Goal: Book appointment/travel/reservation

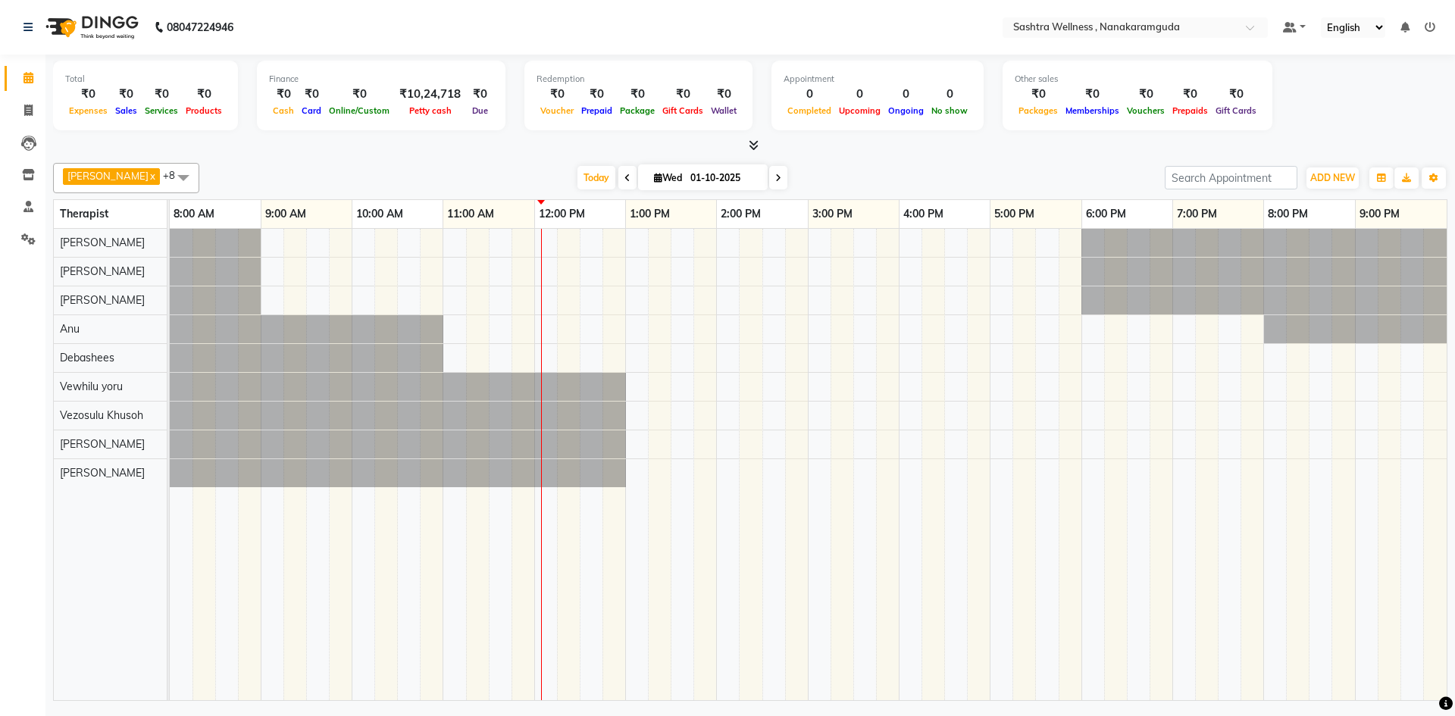
click at [557, 249] on td at bounding box center [568, 464] width 23 height 471
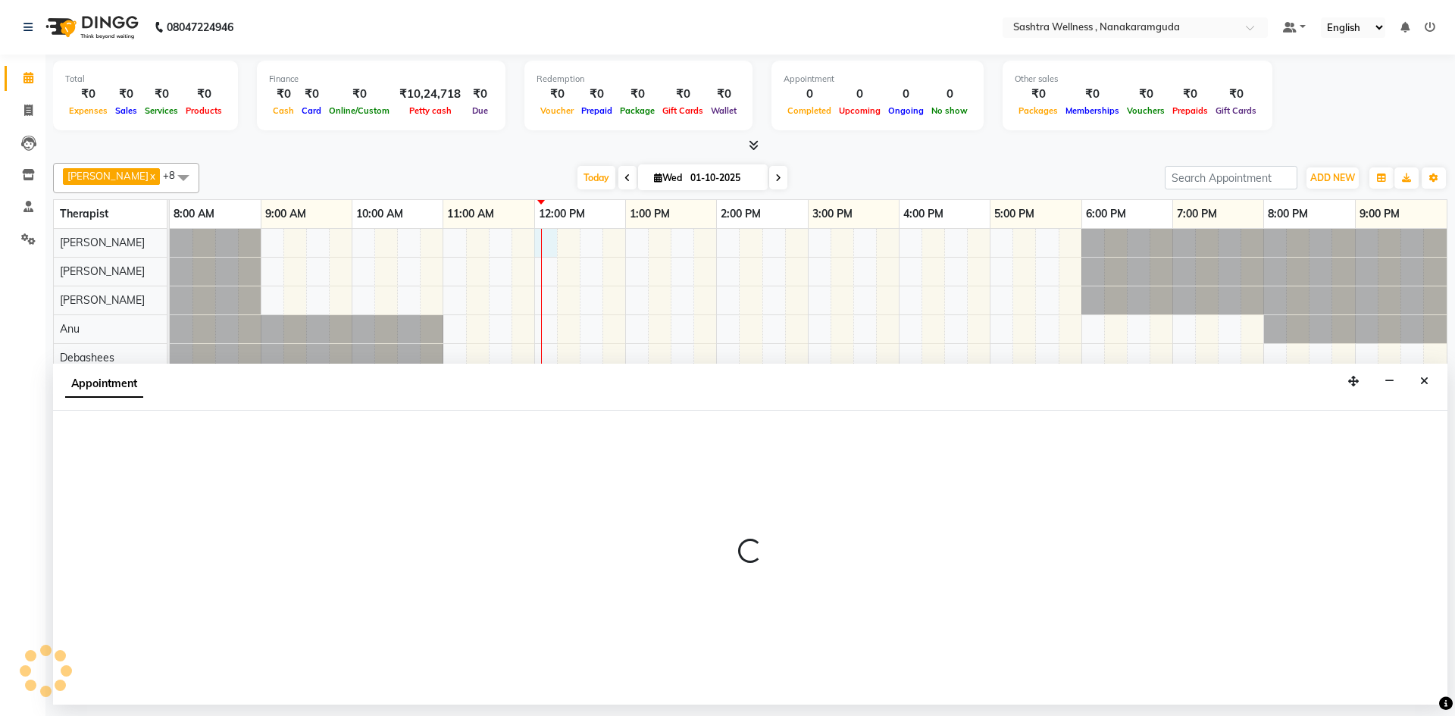
select select "88331"
select select "720"
select select "tentative"
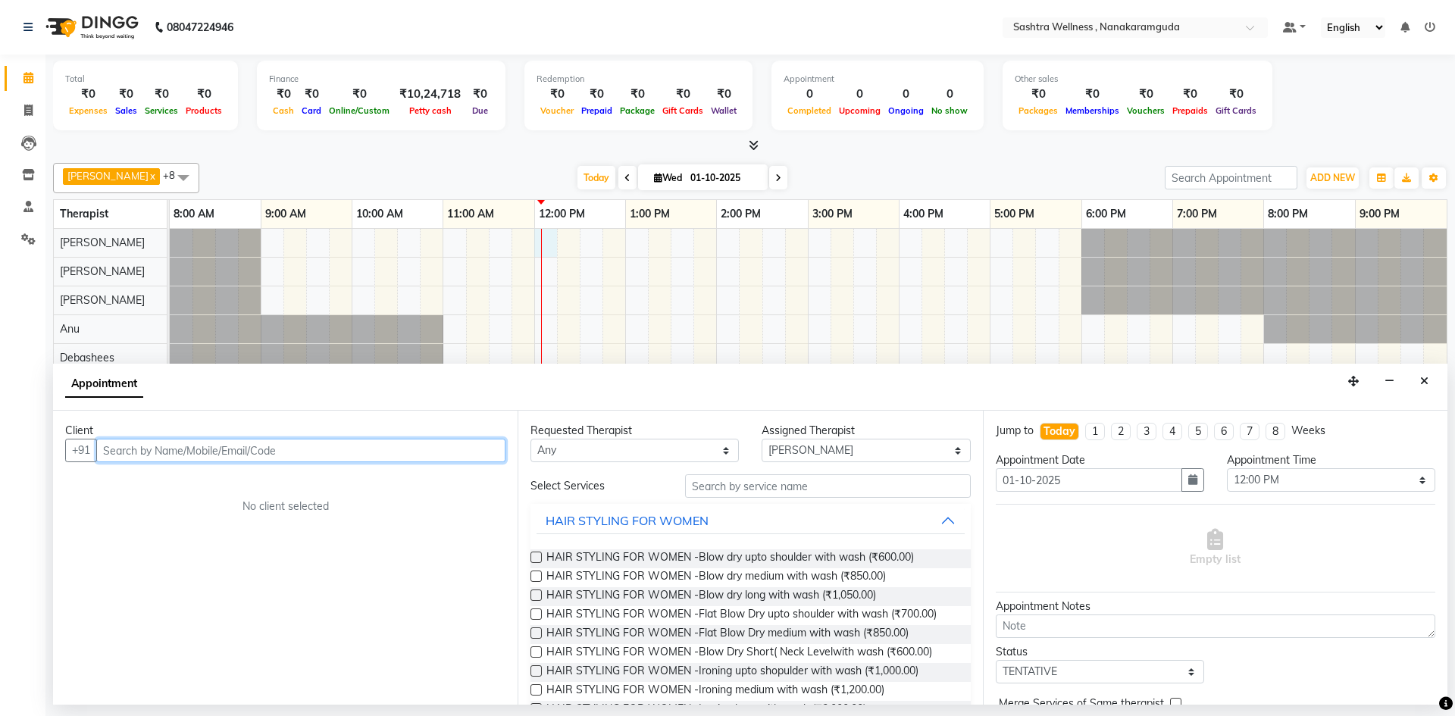
click at [142, 453] on input "text" at bounding box center [300, 450] width 409 height 23
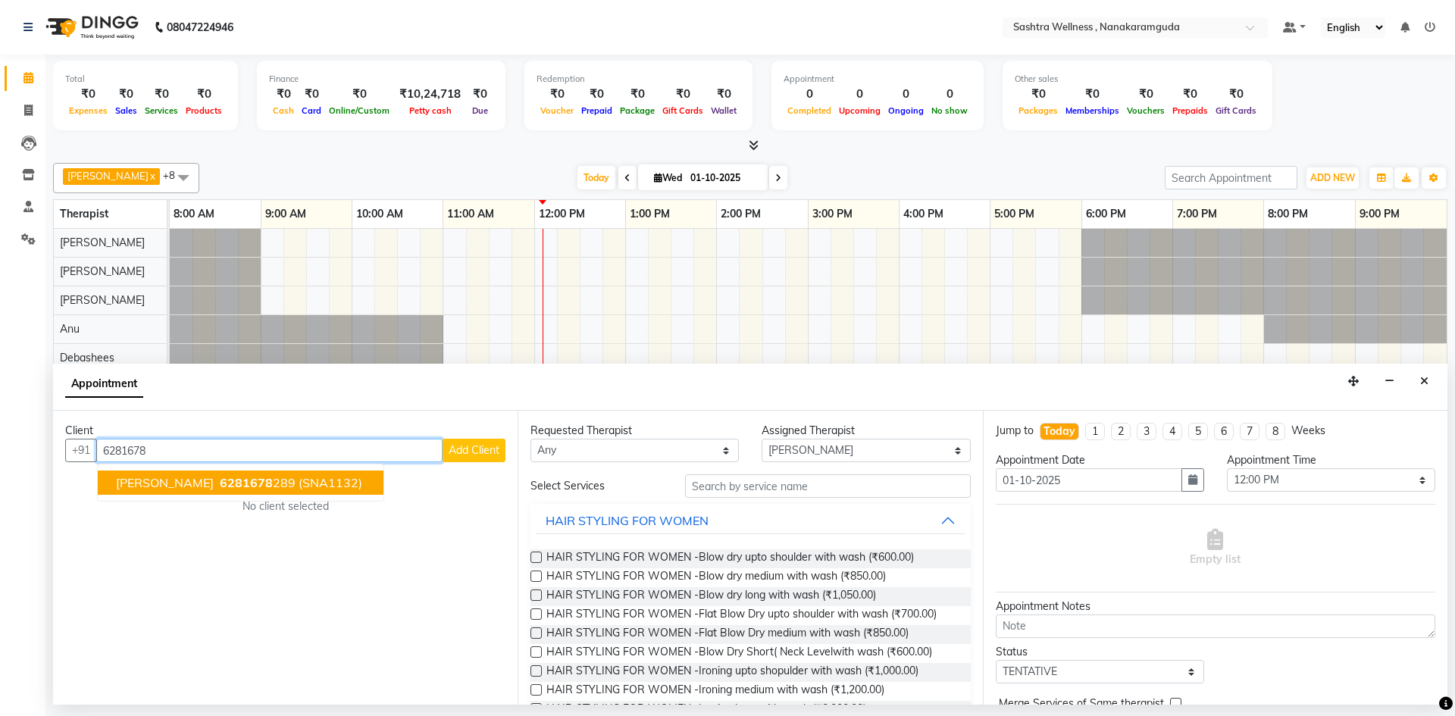
click at [161, 483] on span "[PERSON_NAME]" at bounding box center [165, 482] width 98 height 15
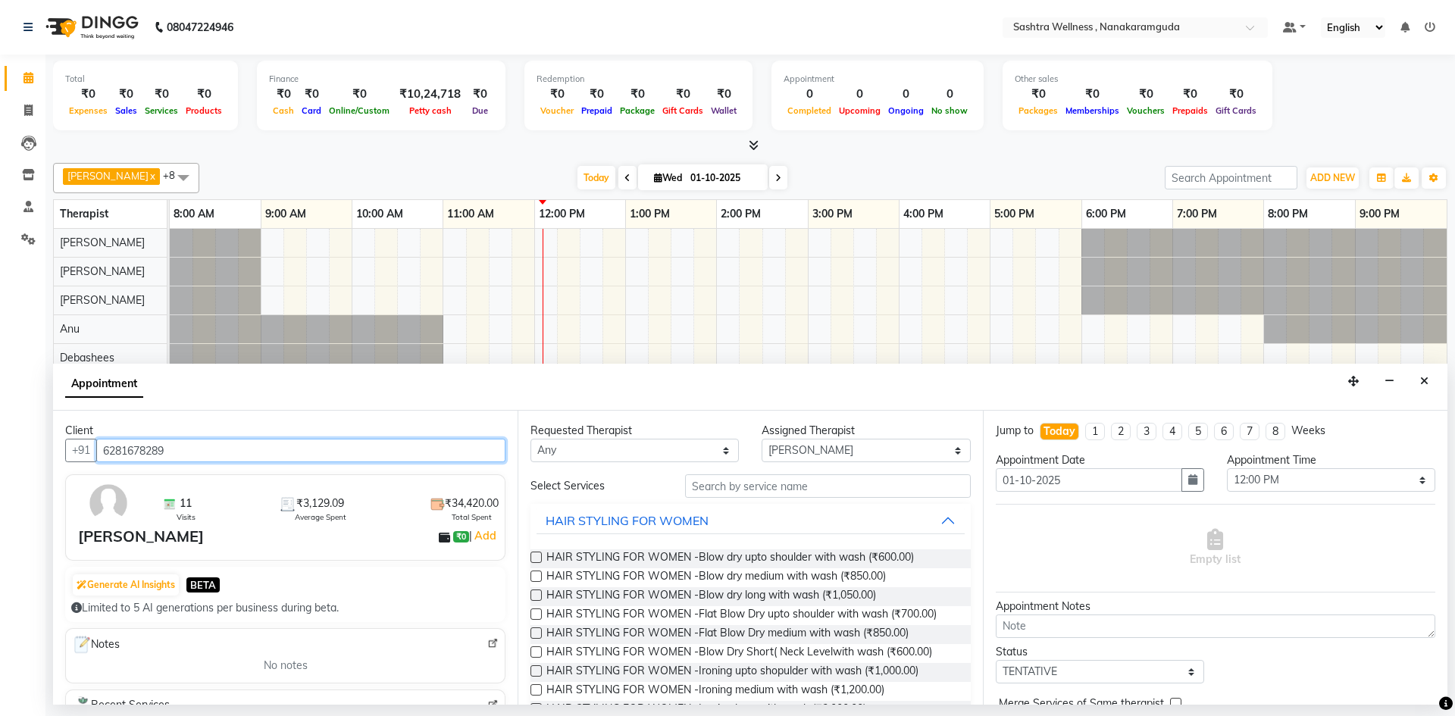
type input "6281678289"
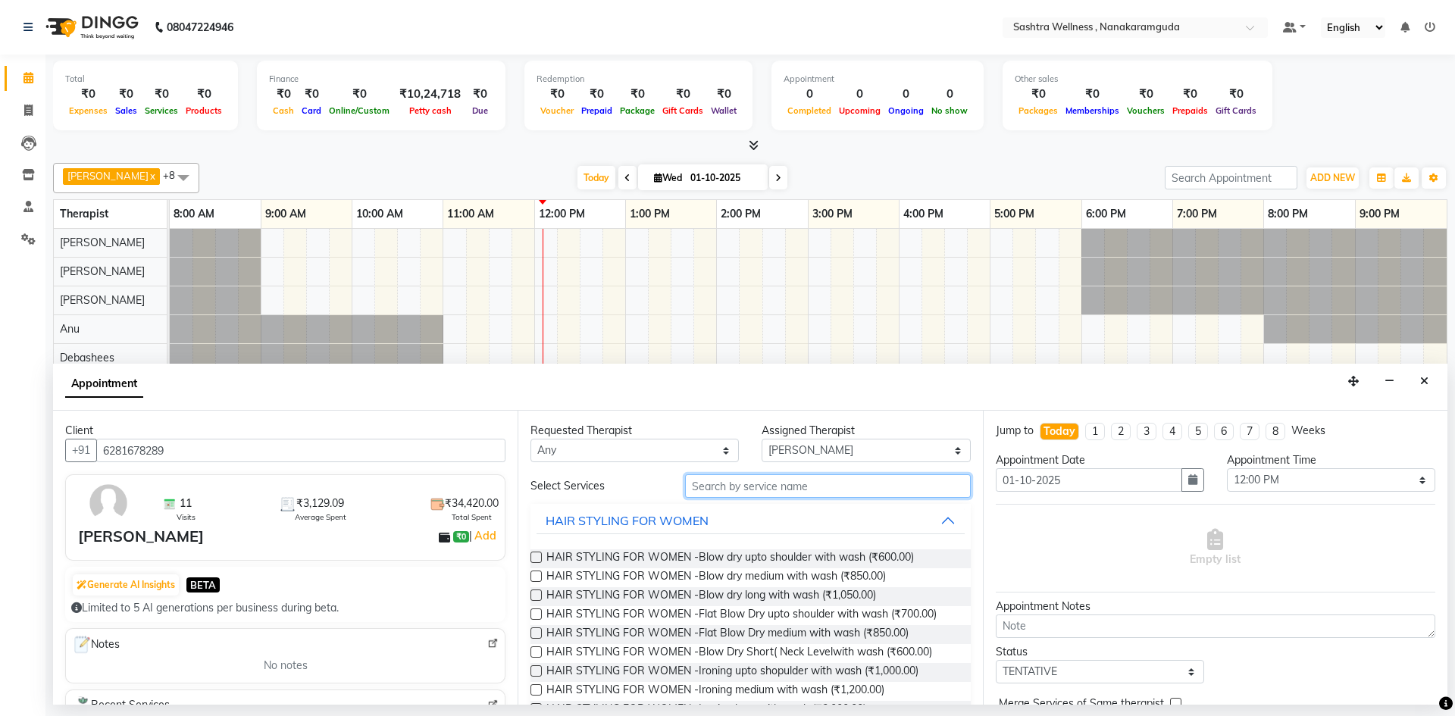
click at [733, 481] on input "text" at bounding box center [828, 485] width 286 height 23
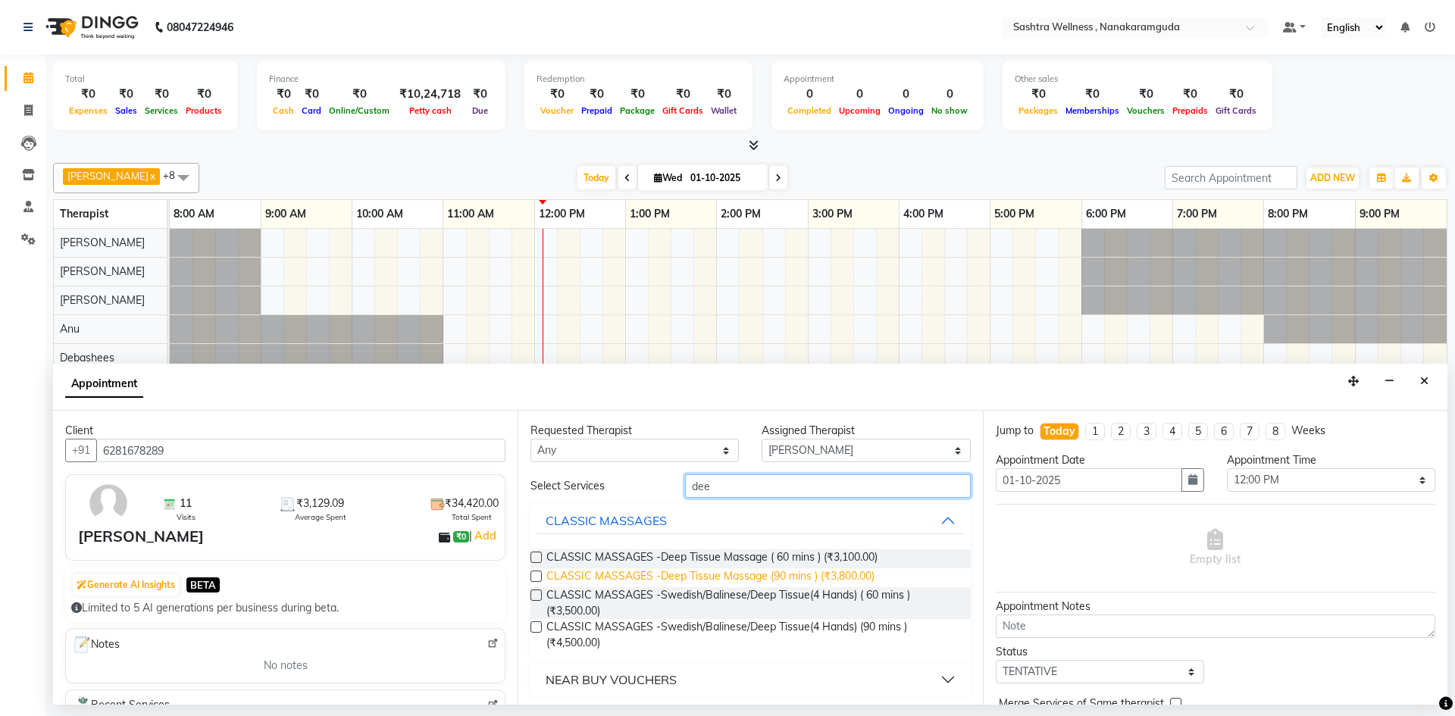
type input "dee"
click at [768, 577] on span "CLASSIC MASSAGES -Deep Tissue Massage (90 mins ) (₹3,800.00)" at bounding box center [710, 577] width 328 height 19
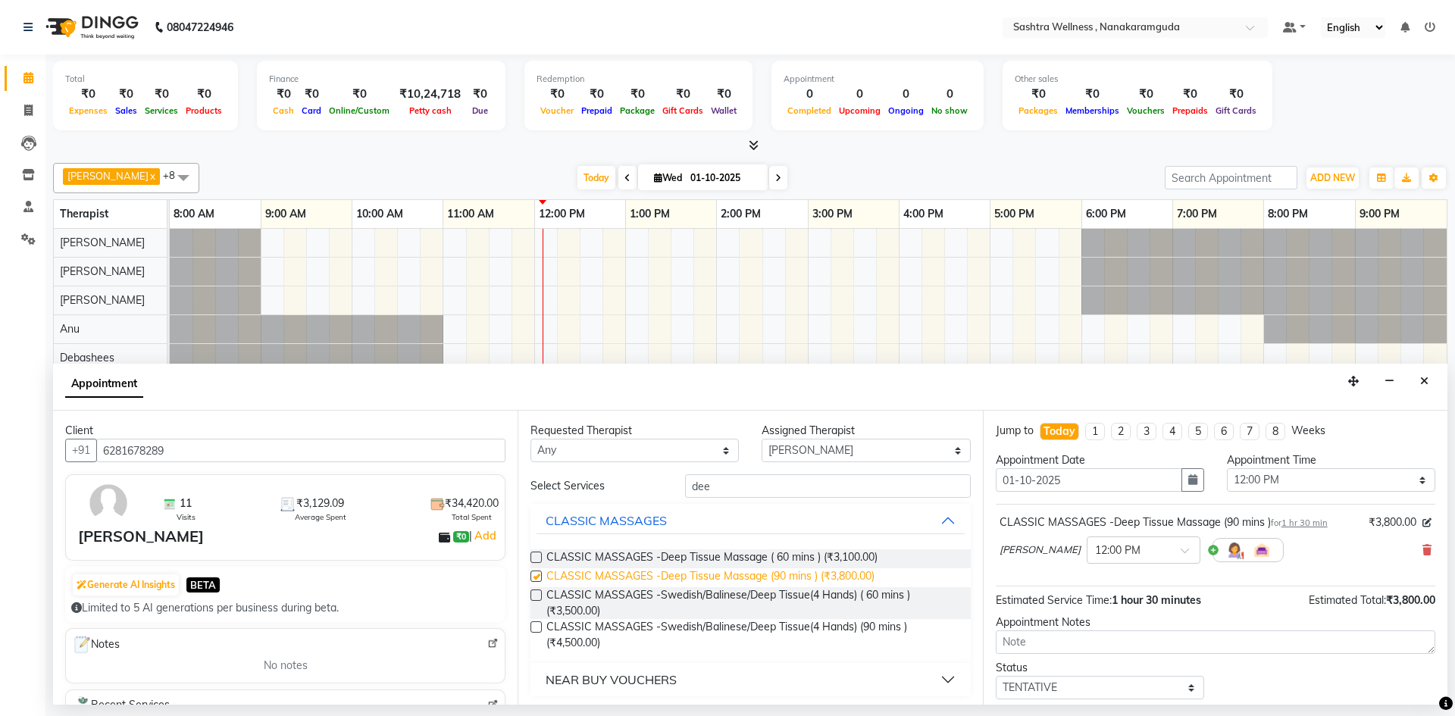
checkbox input "false"
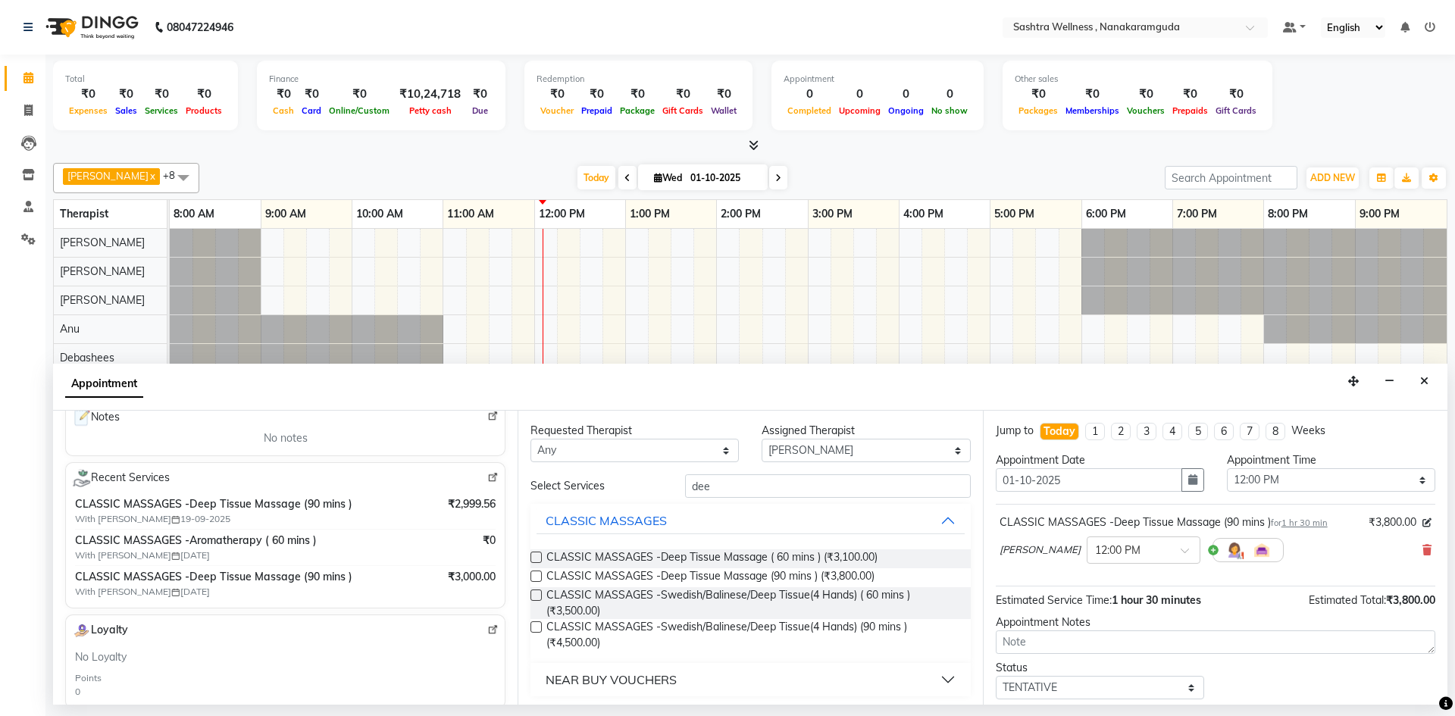
scroll to position [90, 0]
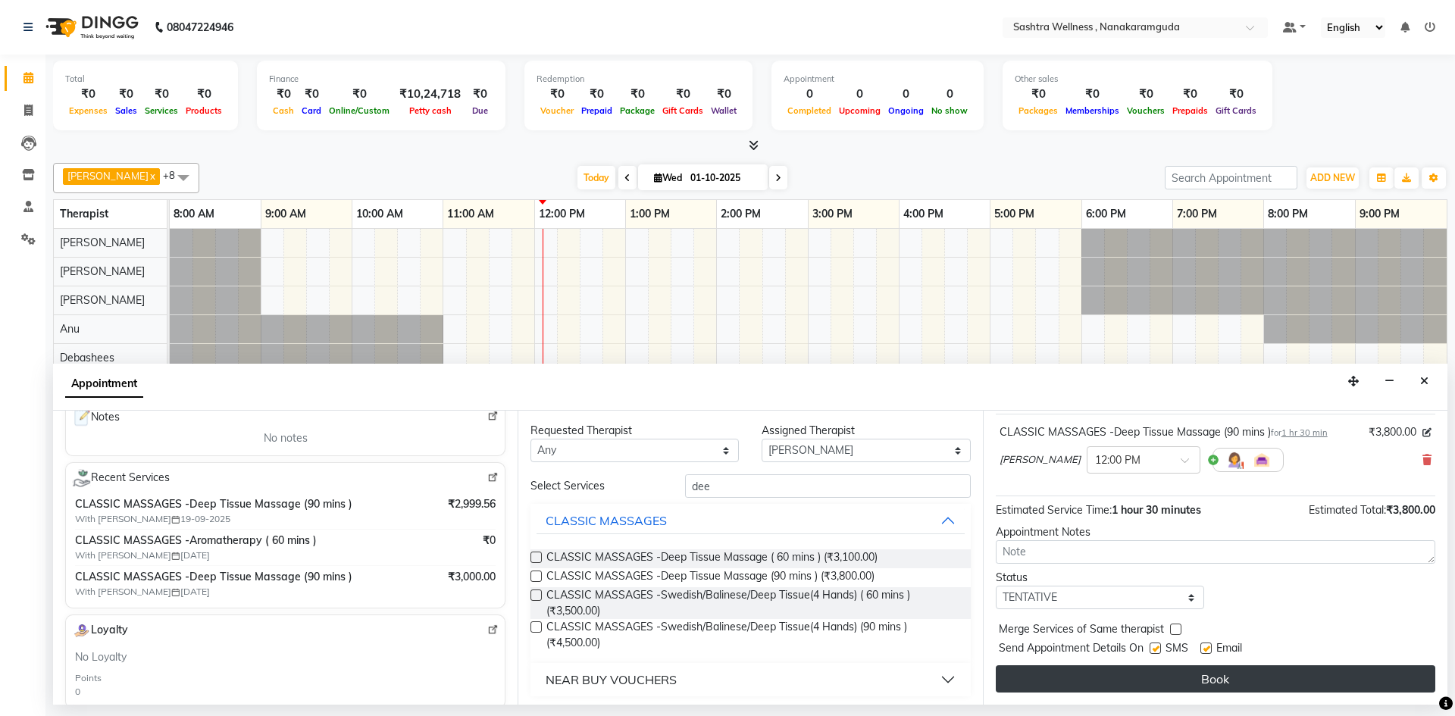
click at [1271, 685] on button "Book" at bounding box center [1215, 678] width 439 height 27
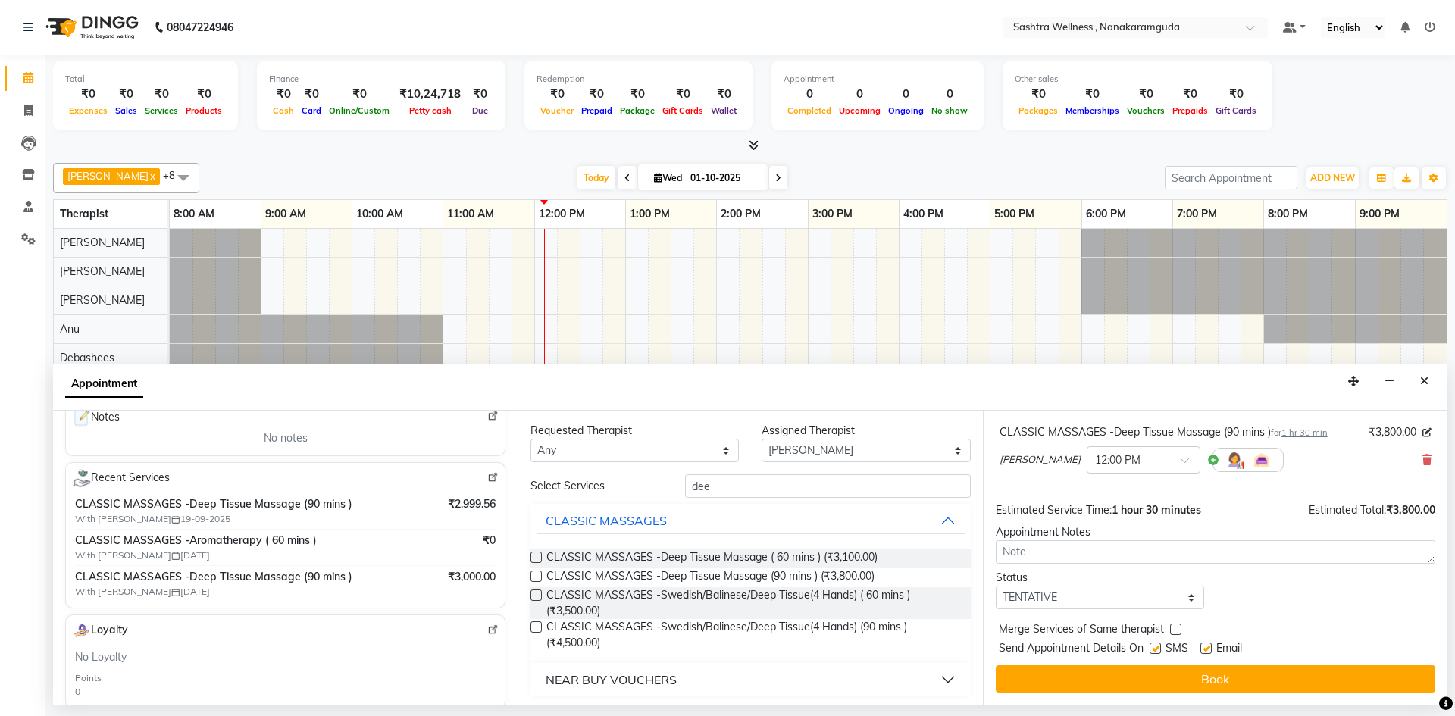
click at [755, 547] on div "CLASSIC MASSAGES -Deep Tissue Massage ( 60 mins ) (₹3,100.00) CLASSIC MASSAGES …" at bounding box center [749, 600] width 439 height 126
click at [755, 552] on span "CLASSIC MASSAGES -Deep Tissue Massage ( 60 mins ) (₹3,100.00)" at bounding box center [711, 558] width 331 height 19
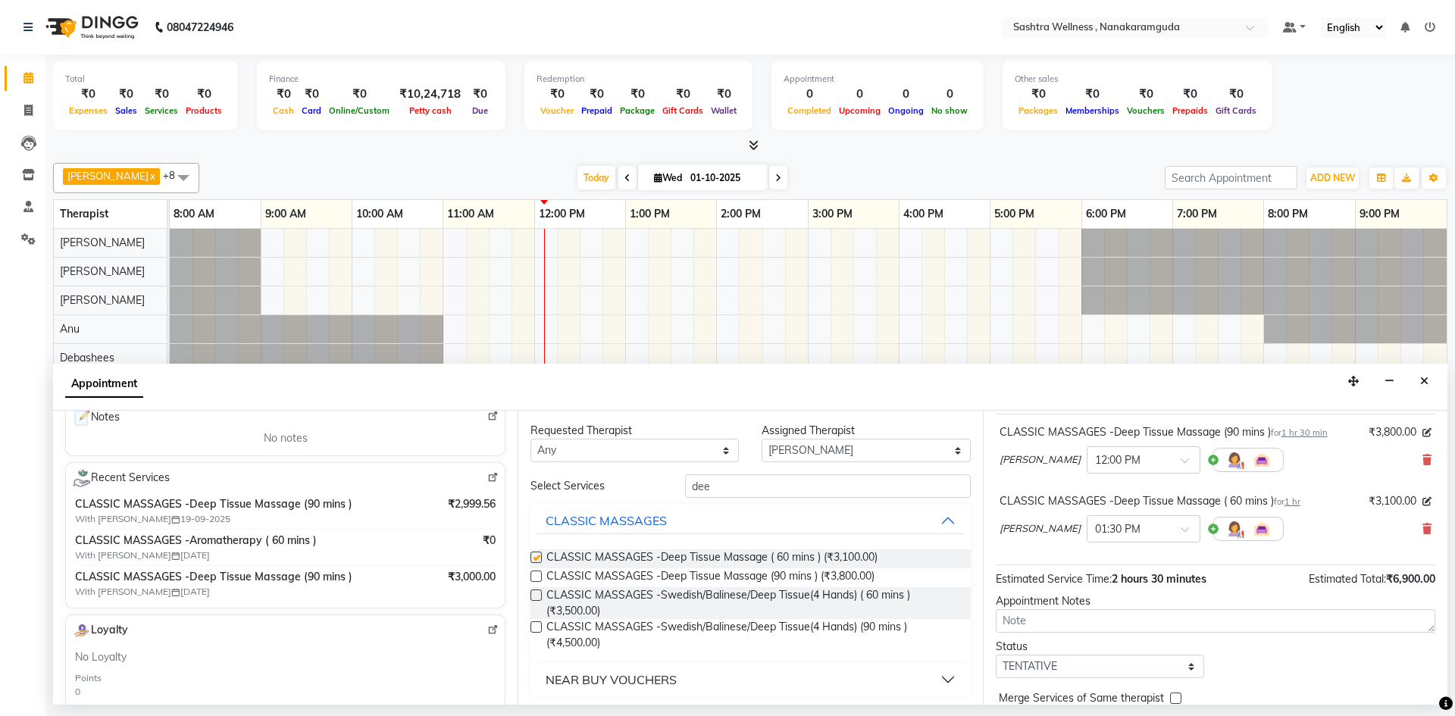
checkbox input "false"
click at [1134, 536] on div "× 01:30 PM" at bounding box center [1131, 529] width 89 height 16
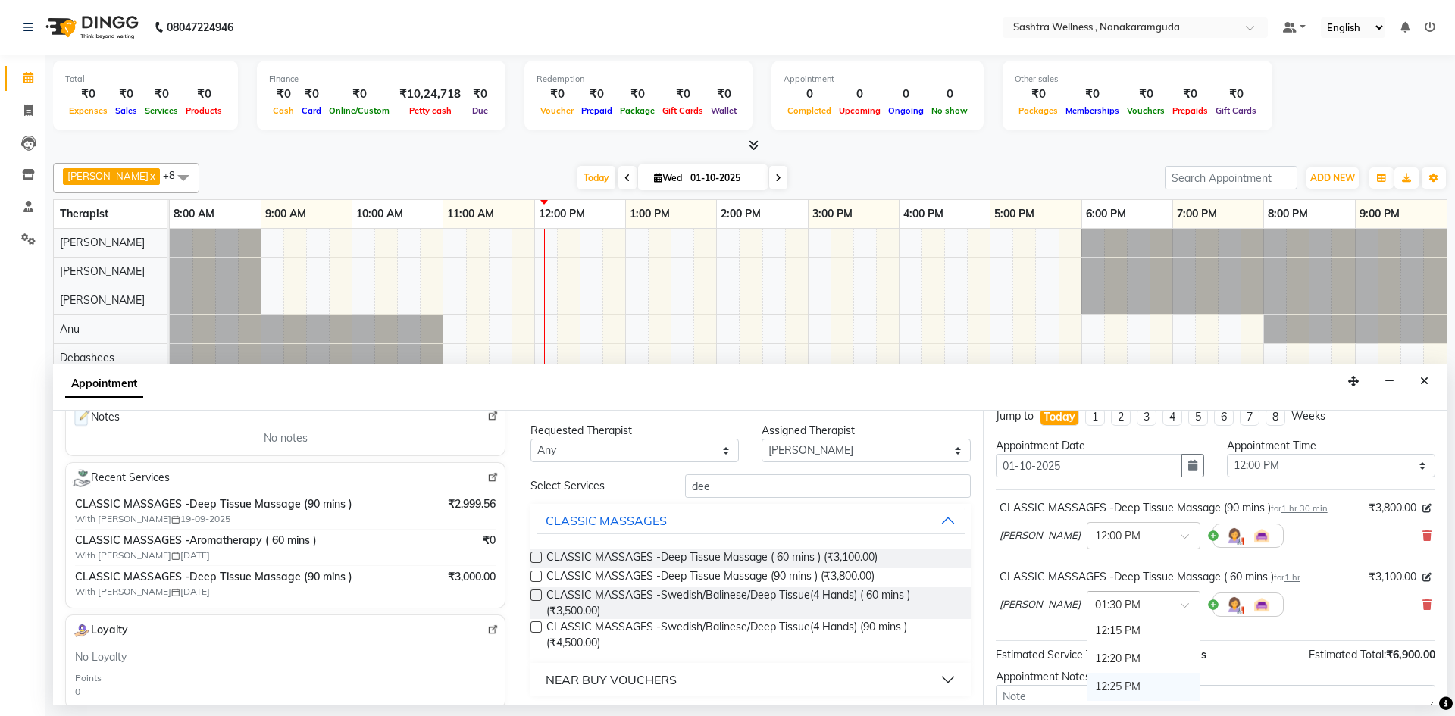
scroll to position [1059, 0]
click at [1104, 638] on div "12:10 PM" at bounding box center [1143, 638] width 112 height 28
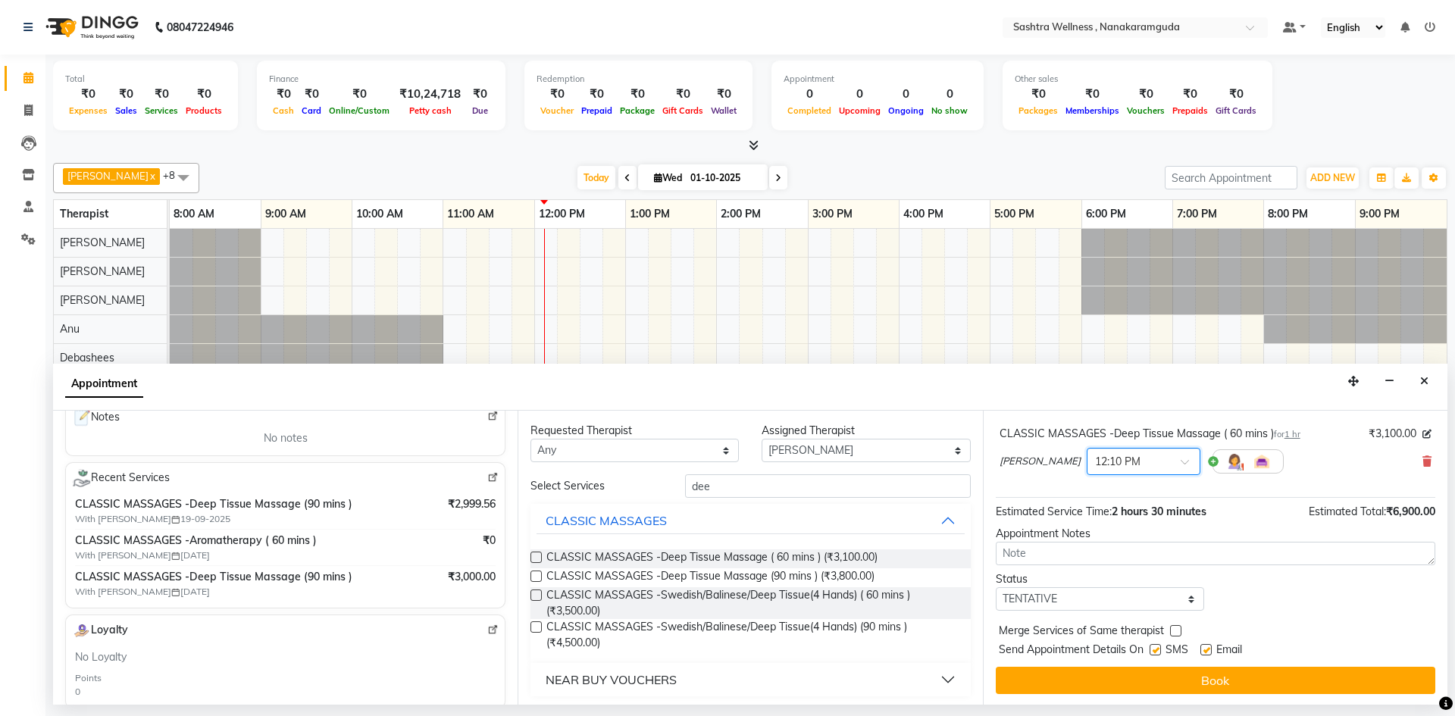
scroll to position [159, 0]
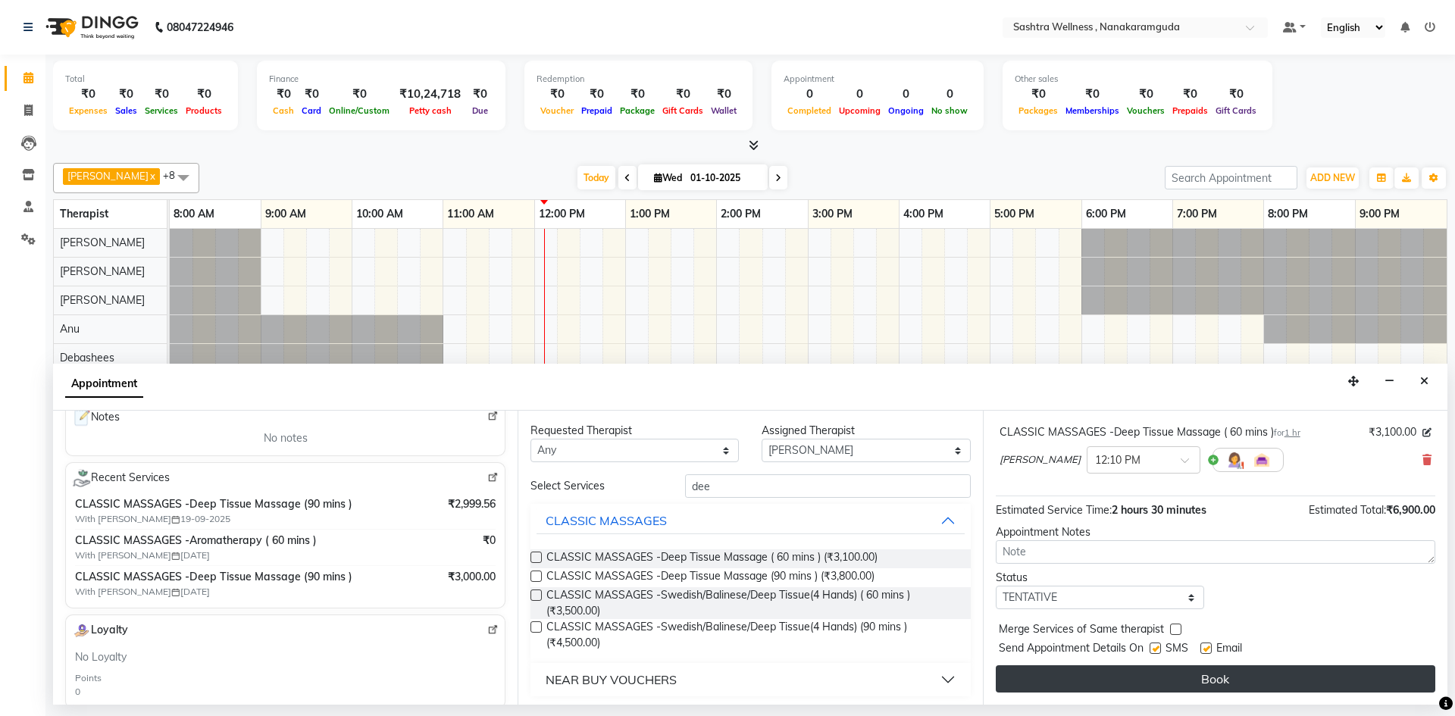
click at [1155, 667] on button "Book" at bounding box center [1215, 678] width 439 height 27
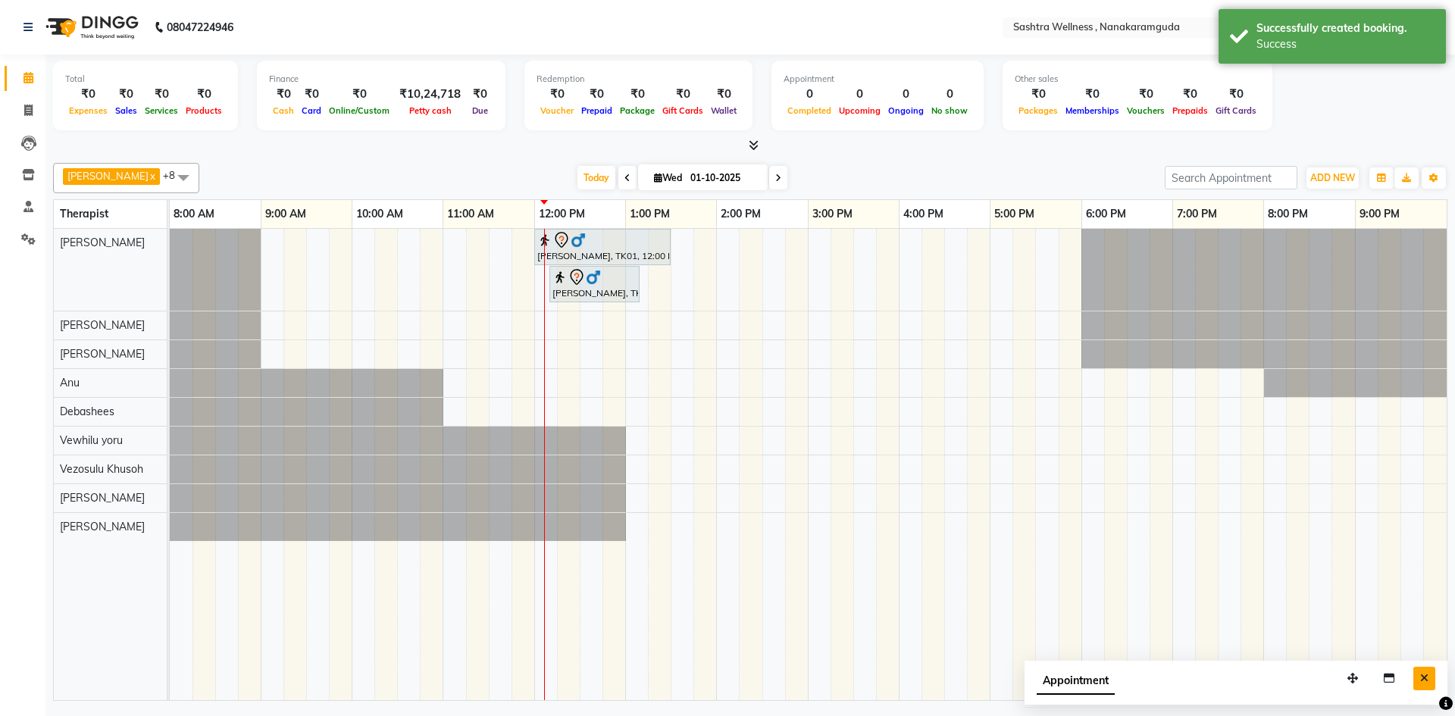
click at [1427, 677] on icon "Close" at bounding box center [1424, 678] width 8 height 11
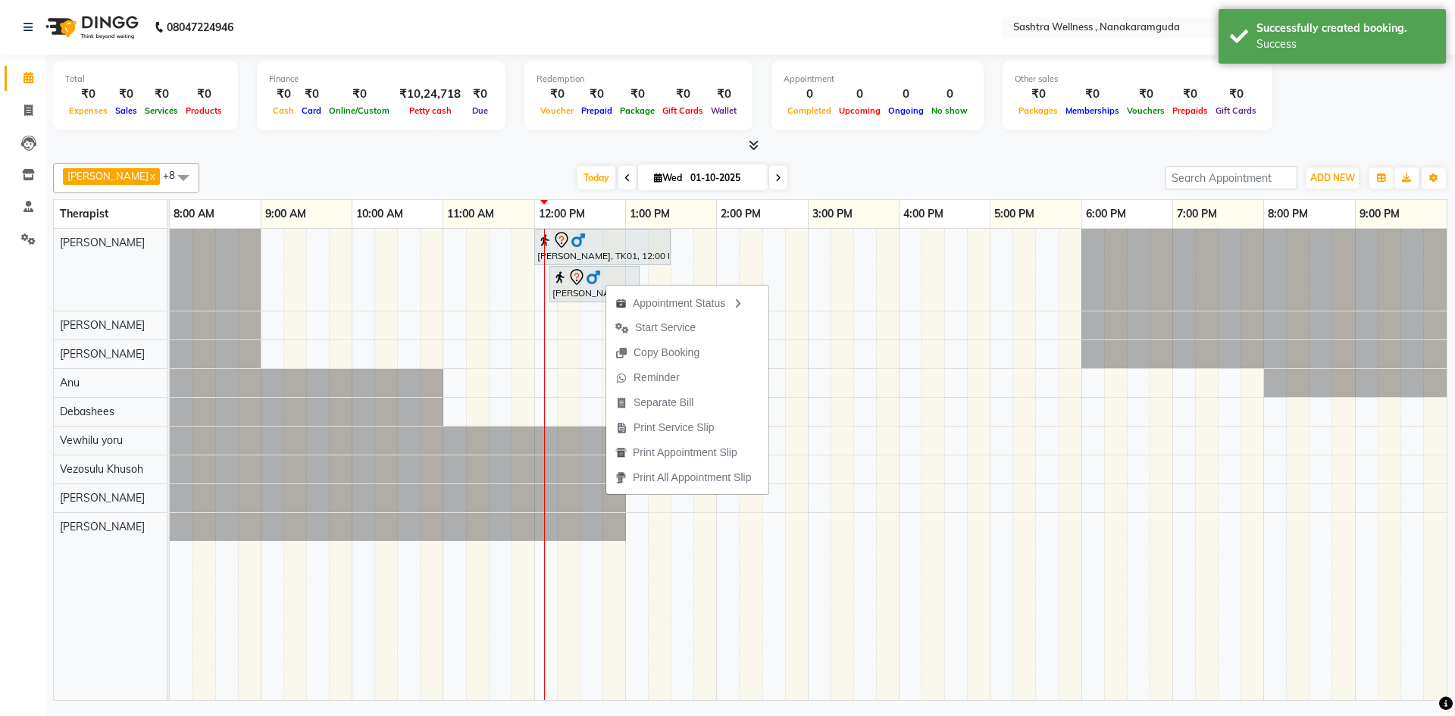
click at [1384, 98] on div "Total ₹0 Expenses ₹0 Sales ₹0 Services ₹0 Products Finance ₹0 Cash ₹0 Card ₹0 O…" at bounding box center [750, 98] width 1394 height 74
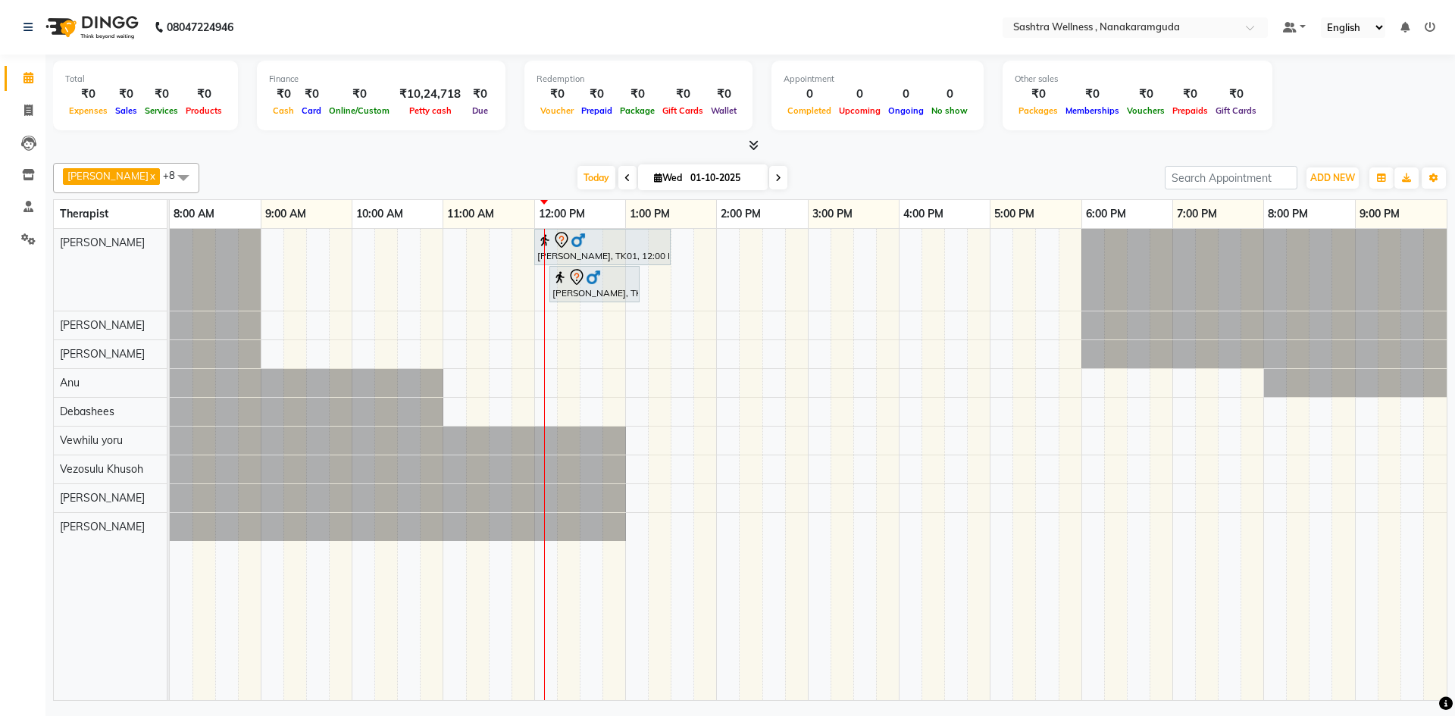
click at [1428, 26] on icon at bounding box center [1429, 27] width 11 height 11
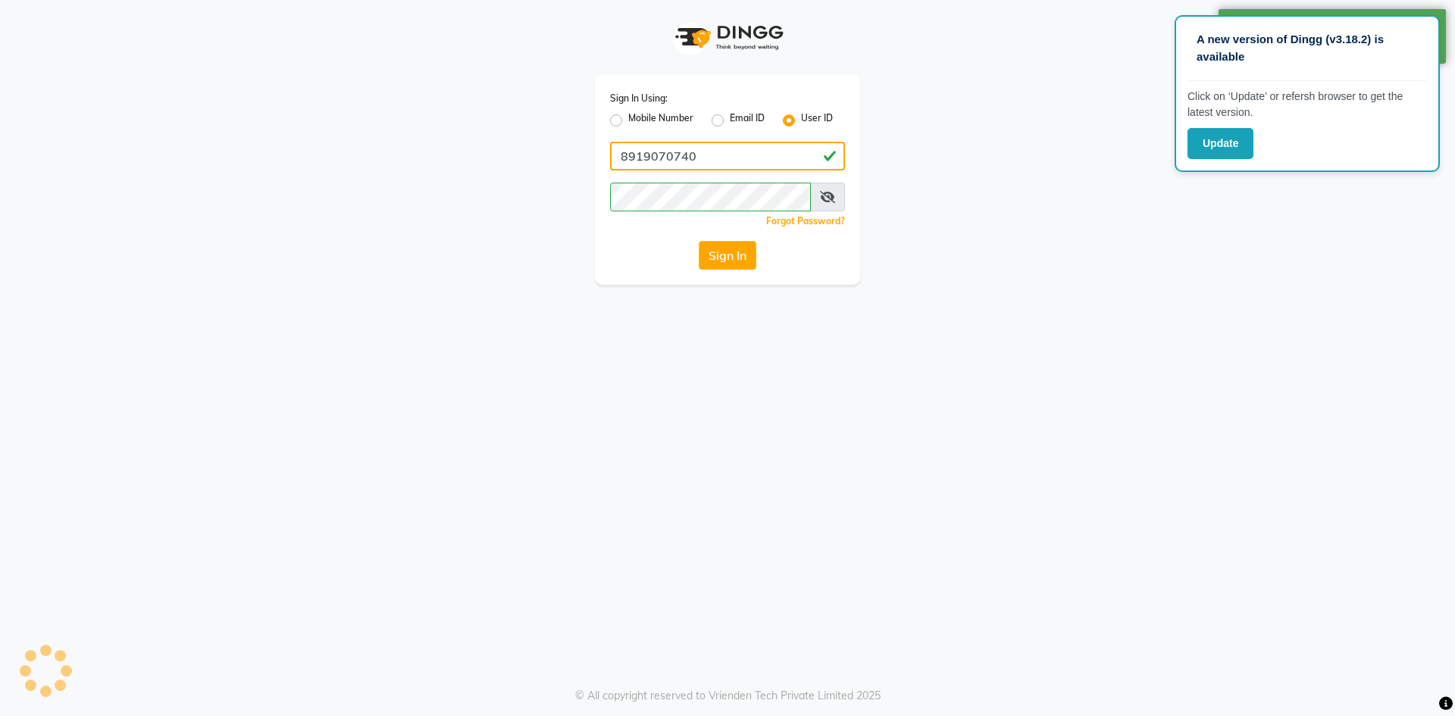
click at [730, 161] on input "8919070740" at bounding box center [727, 156] width 235 height 29
type input "9281094731"
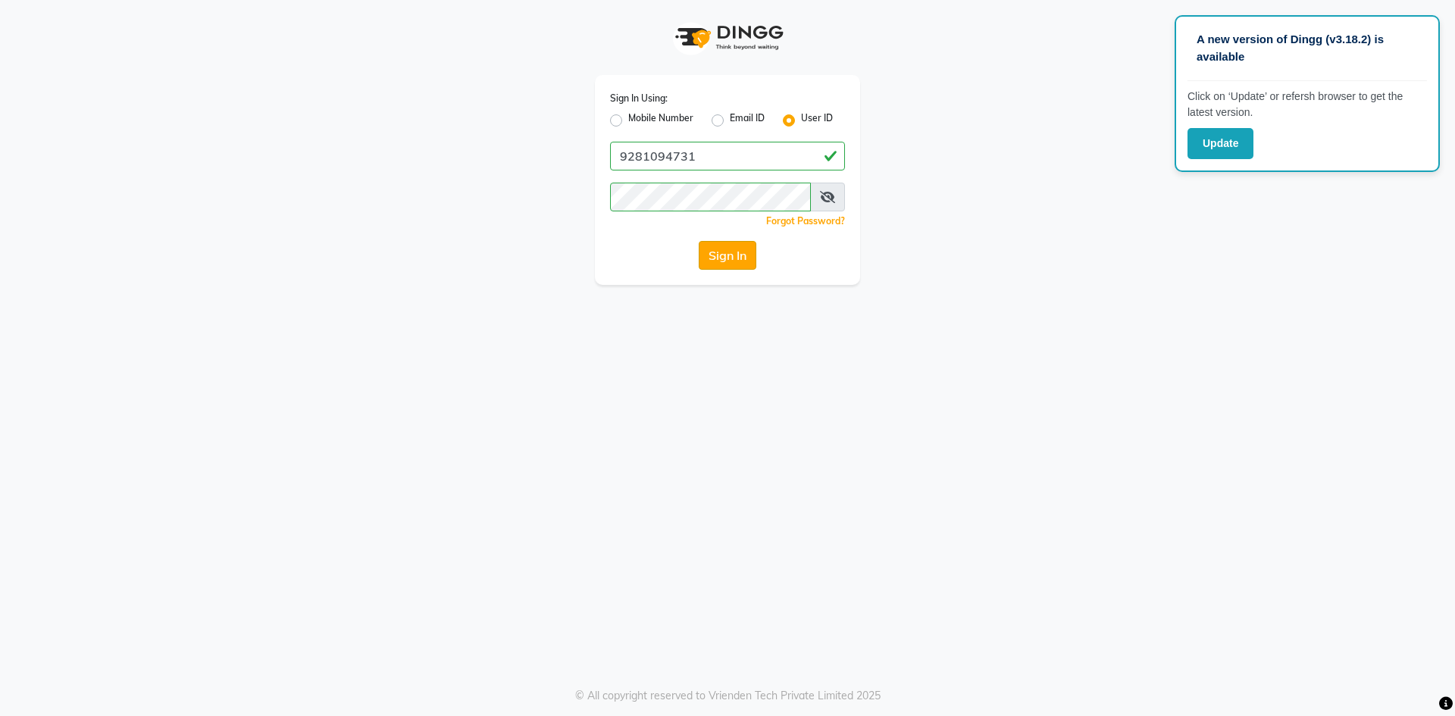
click at [719, 253] on button "Sign In" at bounding box center [728, 255] width 58 height 29
click at [673, 115] on label "Mobile Number" at bounding box center [660, 120] width 65 height 18
click at [638, 115] on input "Mobile Number" at bounding box center [633, 116] width 10 height 10
radio input "true"
radio input "false"
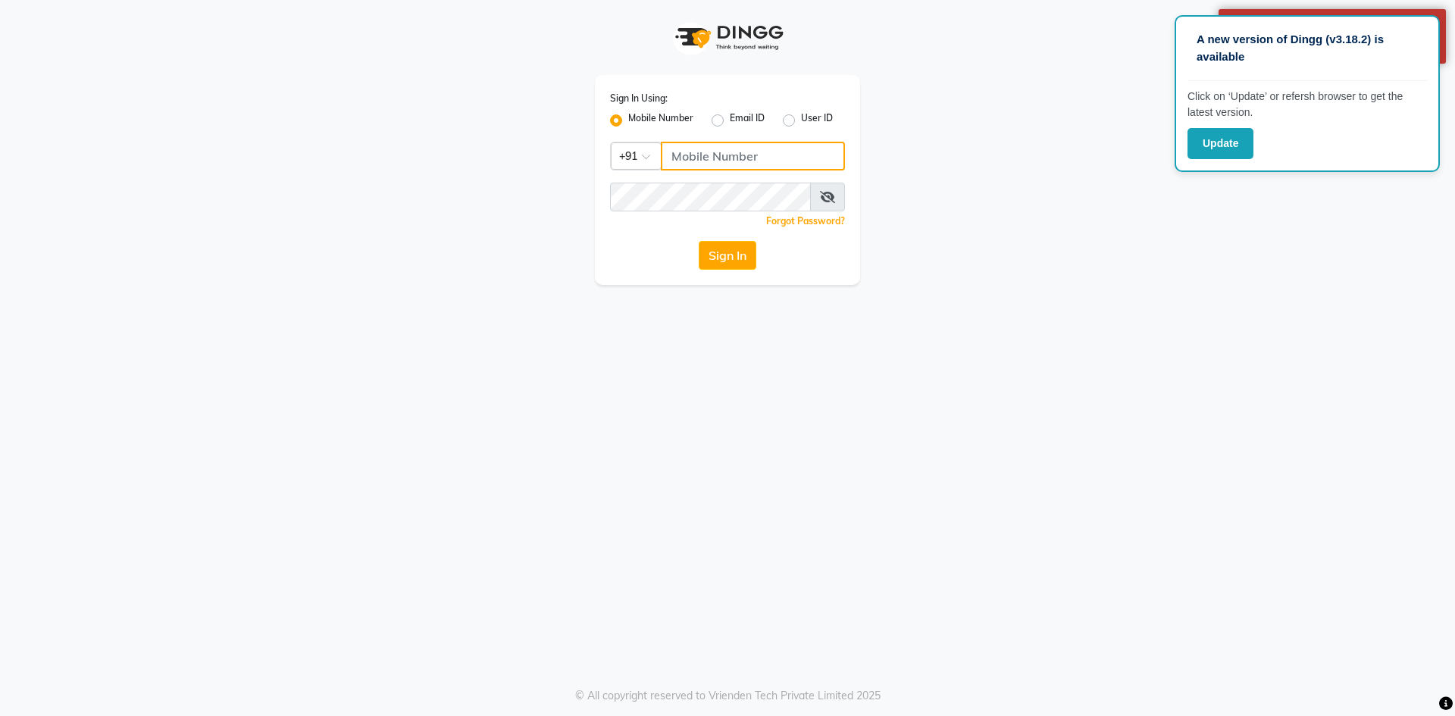
click at [702, 146] on input "Username" at bounding box center [753, 156] width 184 height 29
type input "9281094731"
click at [743, 255] on button "Sign In" at bounding box center [728, 255] width 58 height 29
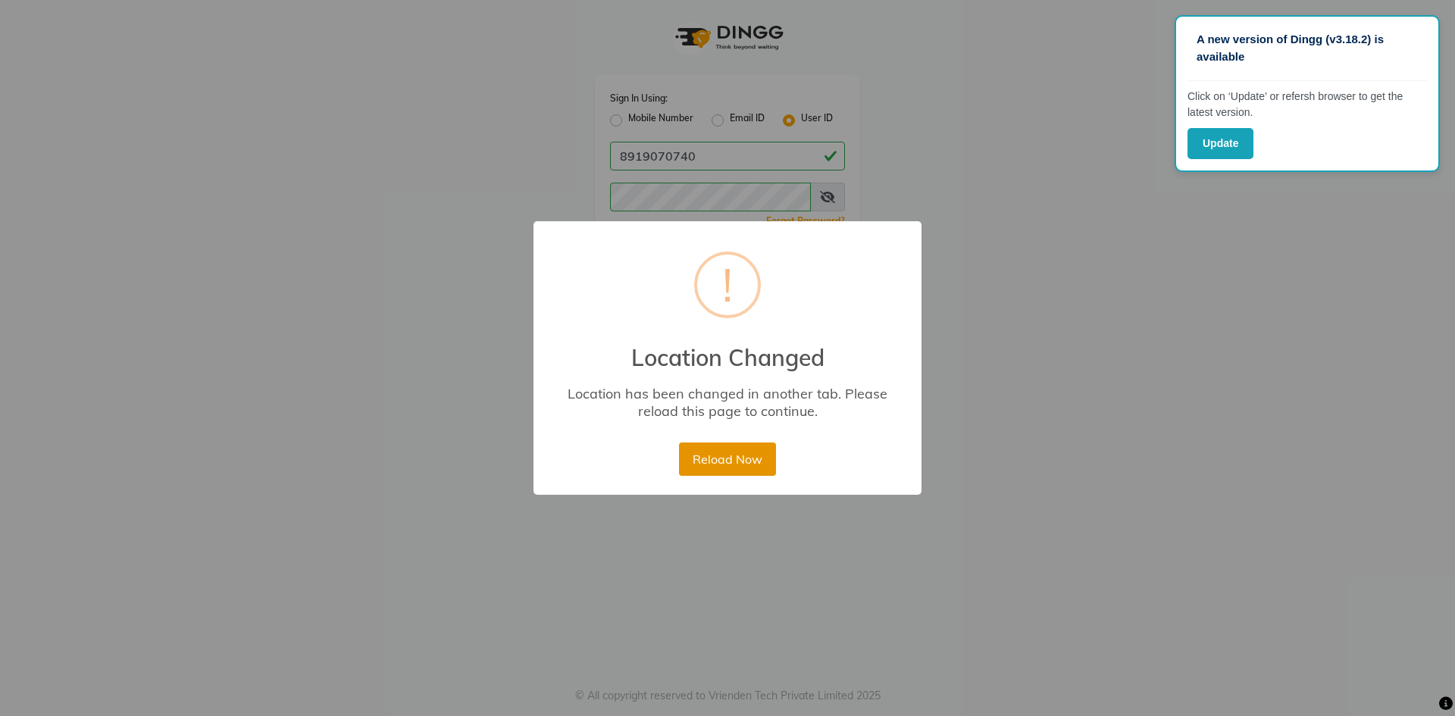
drag, startPoint x: 746, startPoint y: 458, endPoint x: 749, endPoint y: 415, distance: 42.6
click at [748, 458] on button "Reload Now" at bounding box center [727, 458] width 96 height 33
